Goal: Task Accomplishment & Management: Use online tool/utility

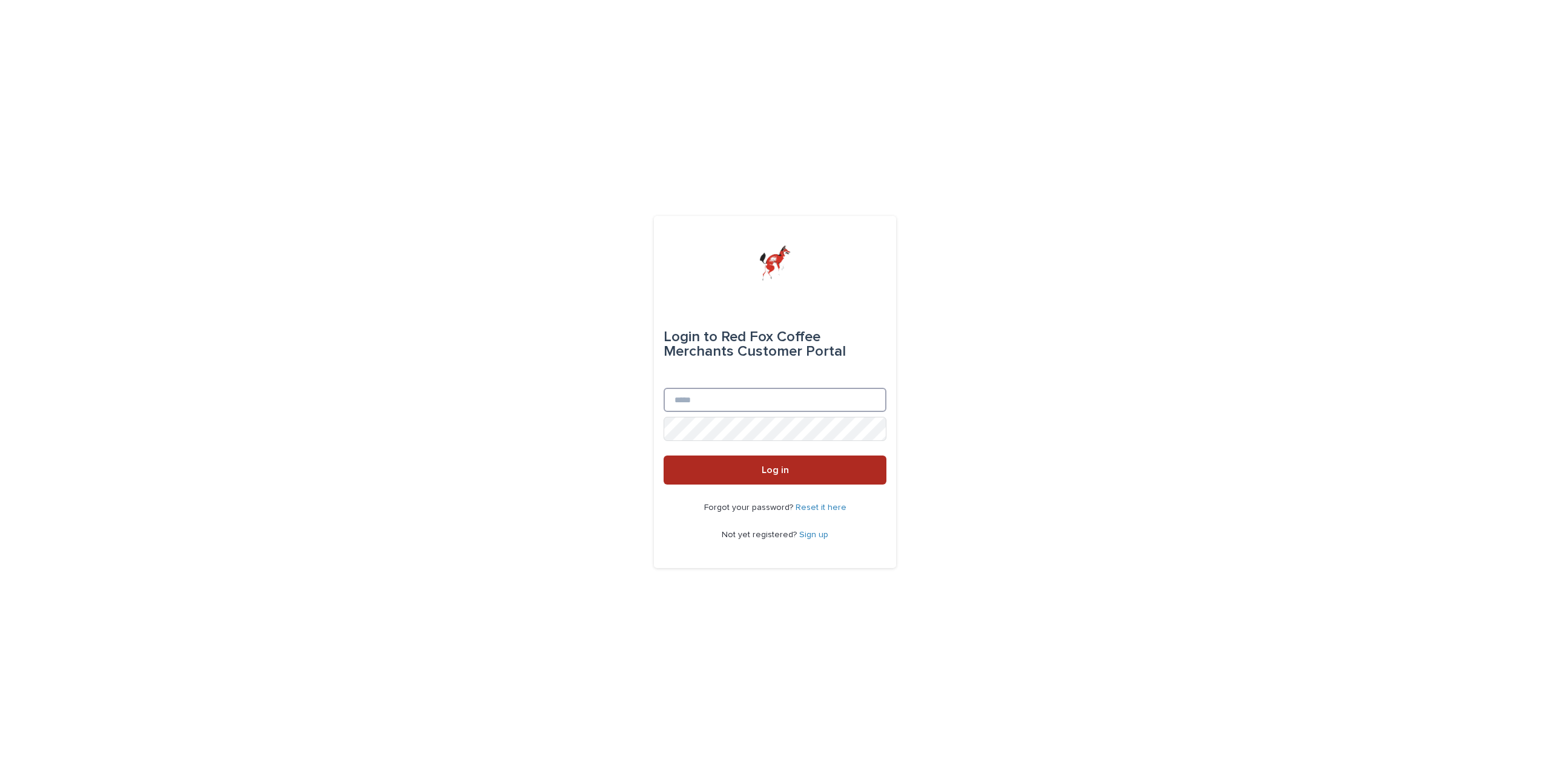
type input "**********"
click at [669, 458] on button "Log in" at bounding box center [775, 470] width 223 height 29
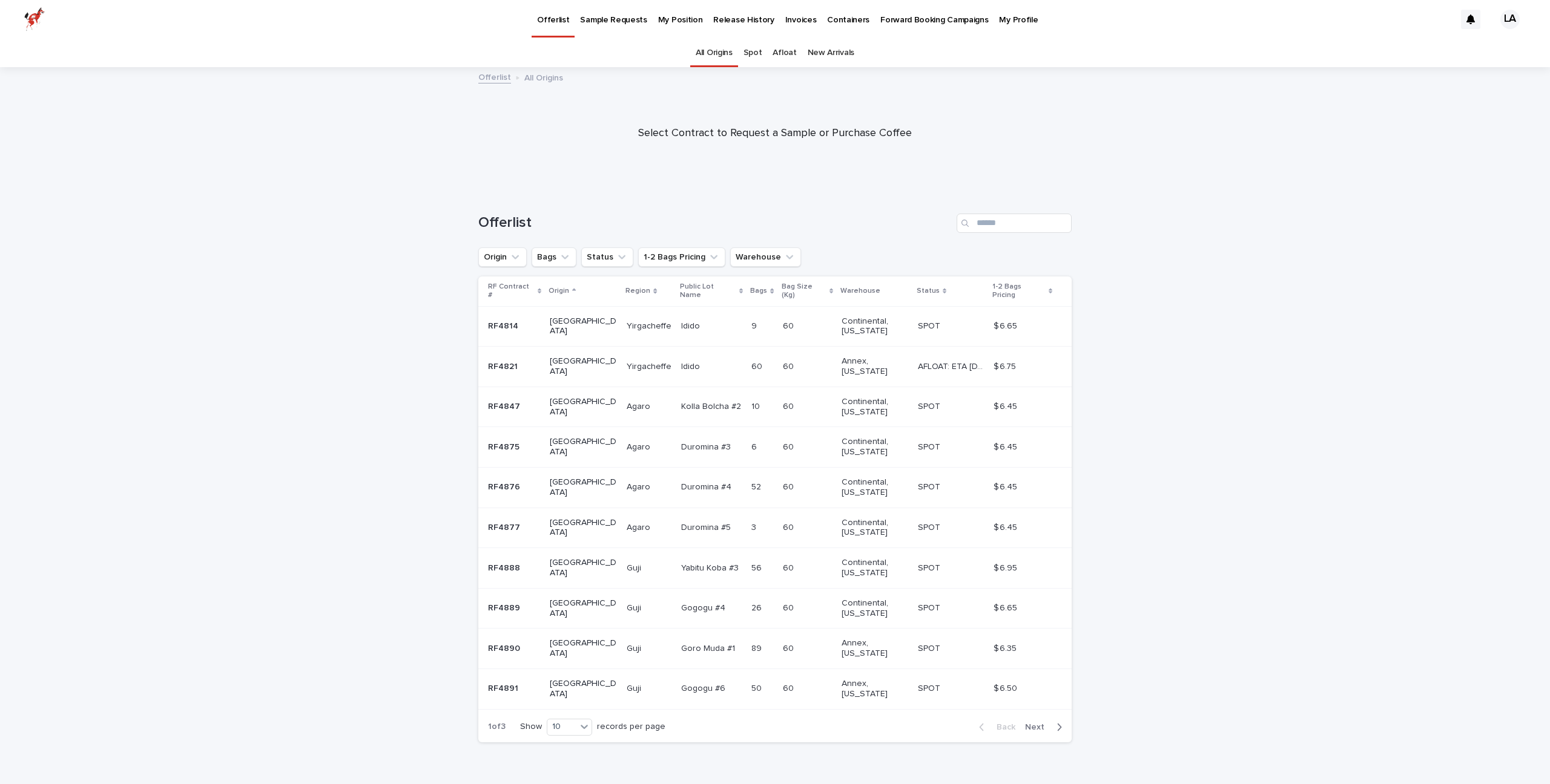
click at [675, 20] on p "My Position" at bounding box center [680, 13] width 45 height 26
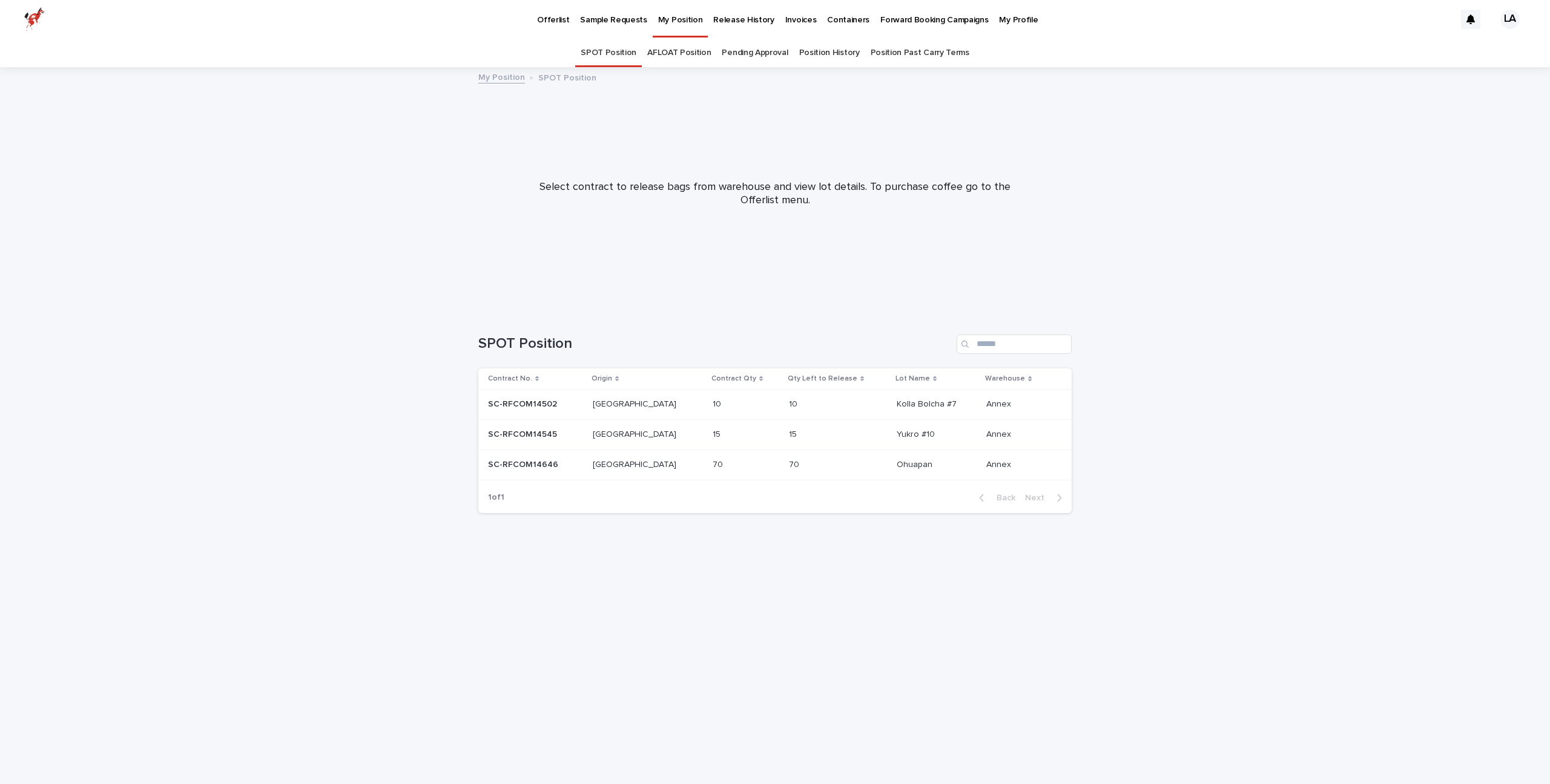
click at [712, 471] on div "70 70" at bounding box center [745, 465] width 66 height 20
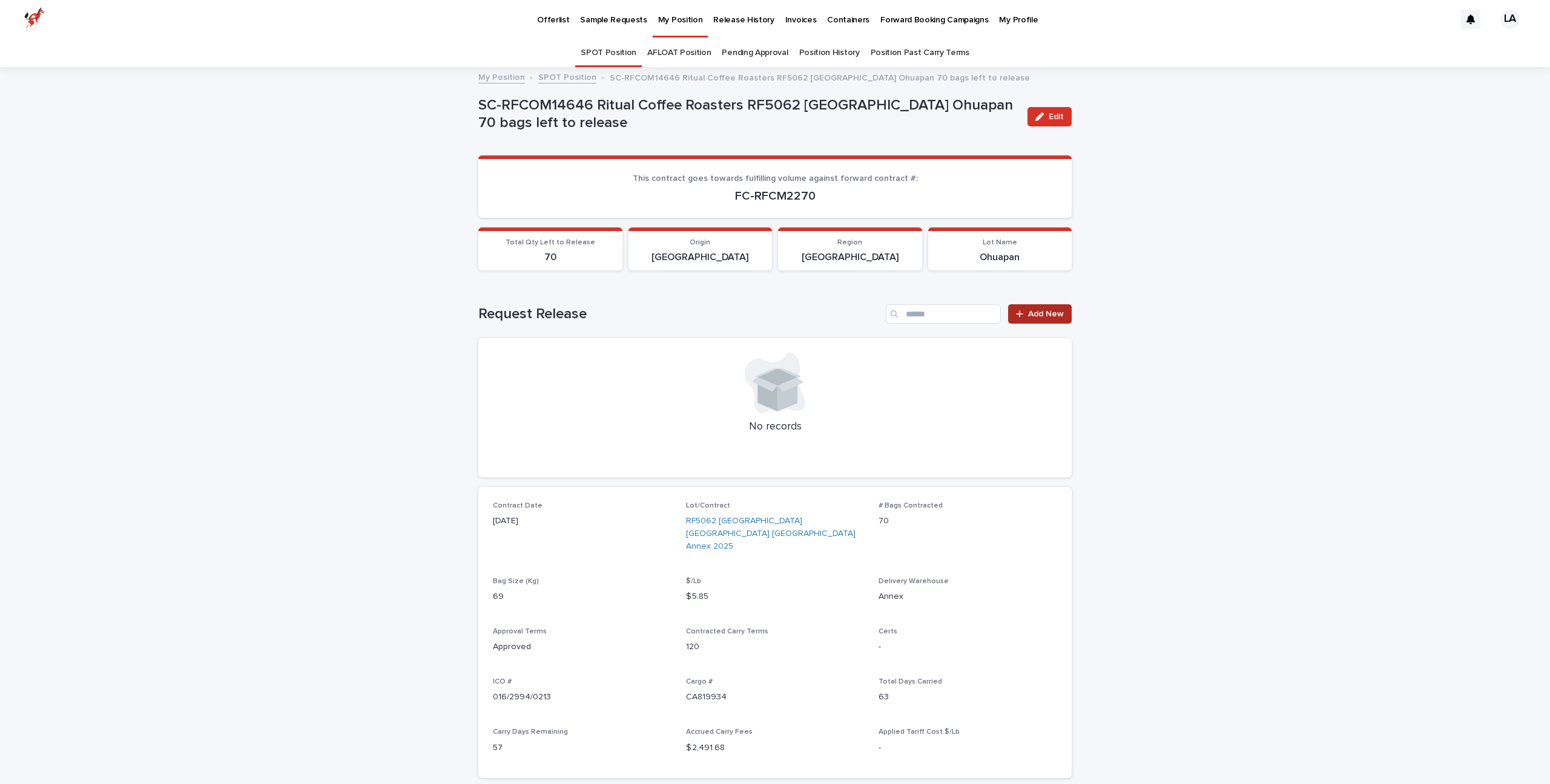
click at [1027, 315] on div at bounding box center [1022, 314] width 12 height 8
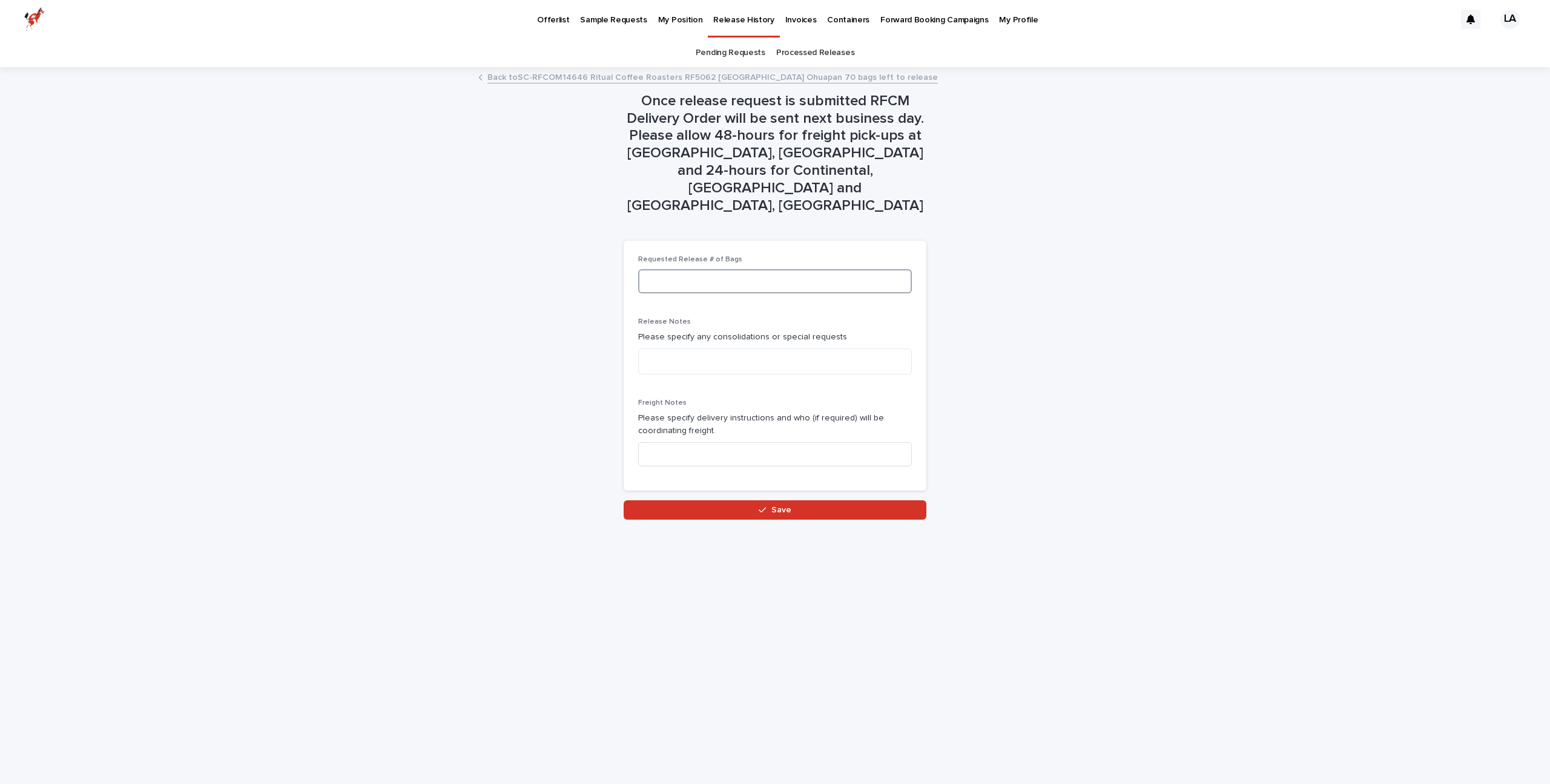
click at [701, 269] on input at bounding box center [775, 281] width 274 height 24
type input "*"
click at [1026, 303] on div "Once release request is submitted RFCM Delivery Order will be sent next busines…" at bounding box center [775, 293] width 593 height 451
click at [842, 500] on button "Save" at bounding box center [775, 510] width 303 height 20
